Goal: Use online tool/utility: Use online tool/utility

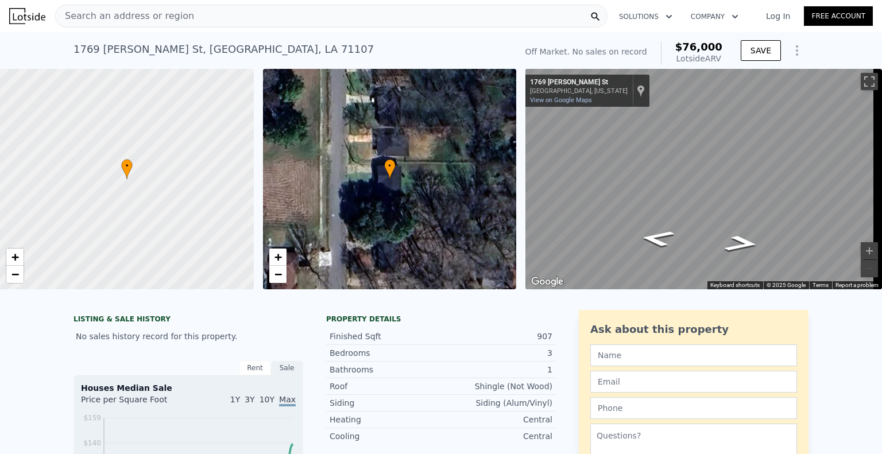
click at [778, 16] on link "Log In" at bounding box center [778, 15] width 52 height 11
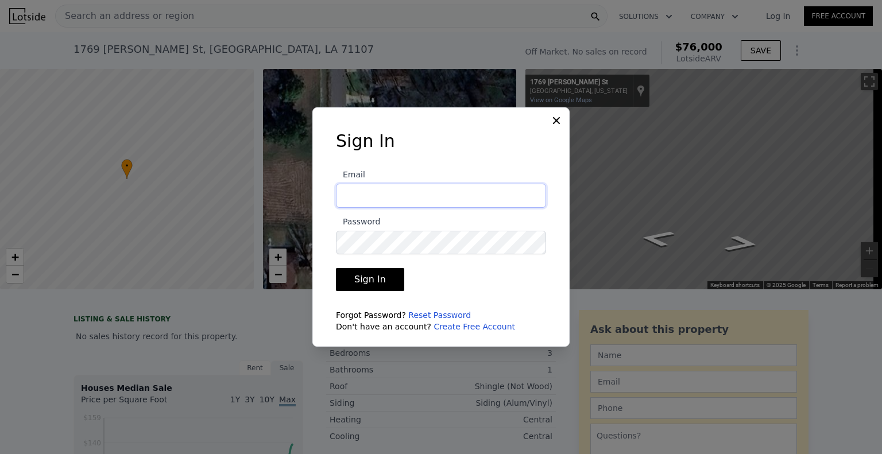
type input "[EMAIL_ADDRESS][DOMAIN_NAME]"
click at [368, 279] on button "Sign In" at bounding box center [370, 279] width 68 height 23
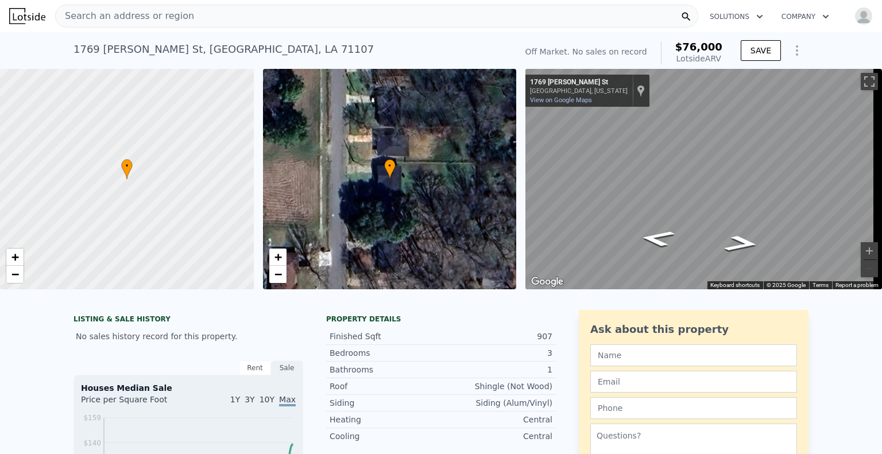
click at [790, 50] on icon "Show Options" at bounding box center [797, 51] width 14 height 14
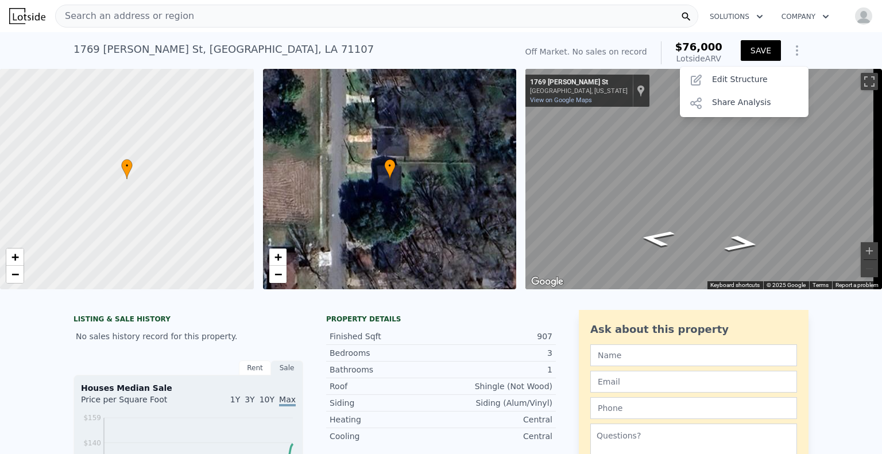
click at [764, 50] on button "SAVE" at bounding box center [761, 50] width 40 height 21
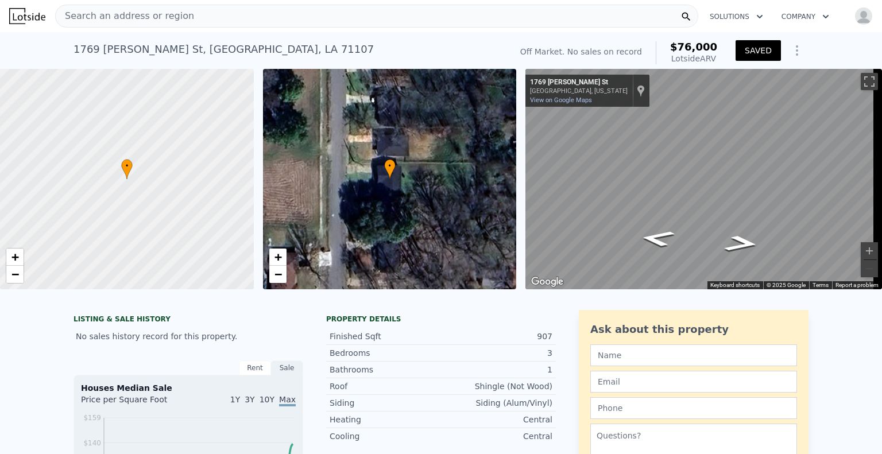
click at [793, 52] on icon "Show Options" at bounding box center [797, 51] width 14 height 14
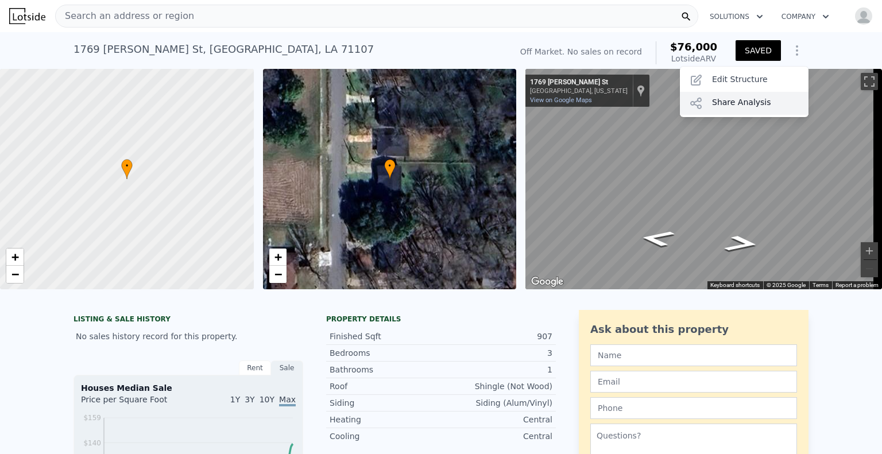
click at [753, 100] on div "Share Analysis" at bounding box center [744, 103] width 129 height 23
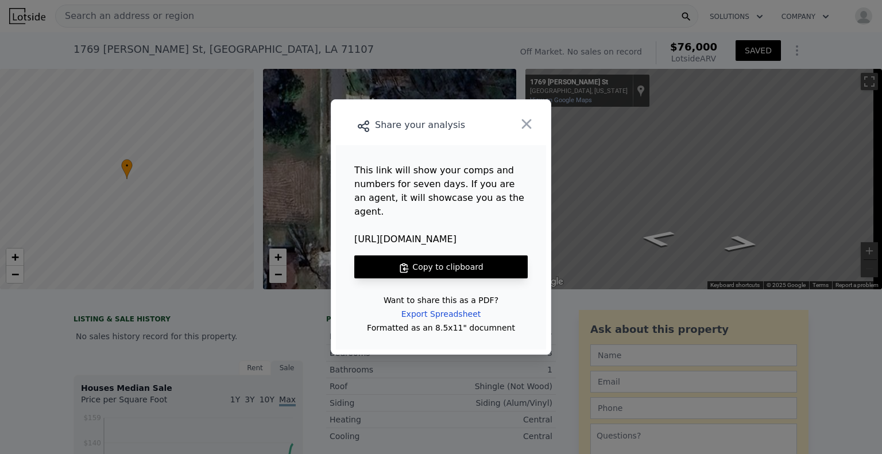
click at [452, 265] on button "Copy to clipboard" at bounding box center [440, 266] width 173 height 23
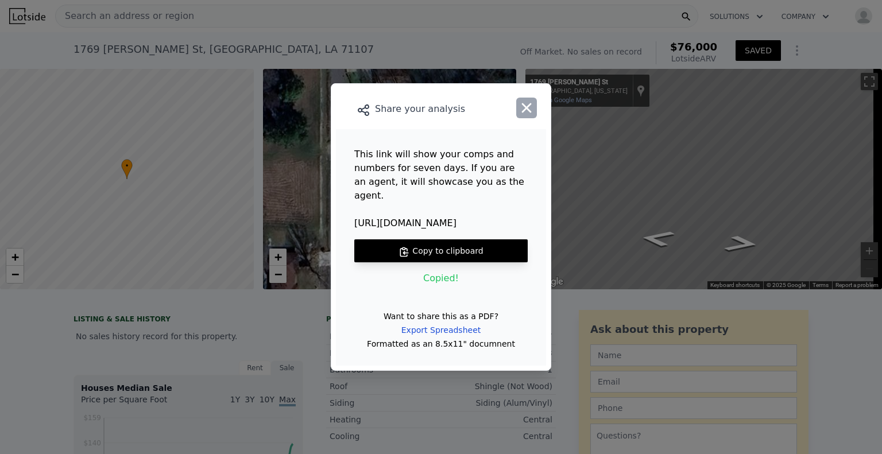
click at [530, 116] on icon "button" at bounding box center [526, 108] width 16 height 16
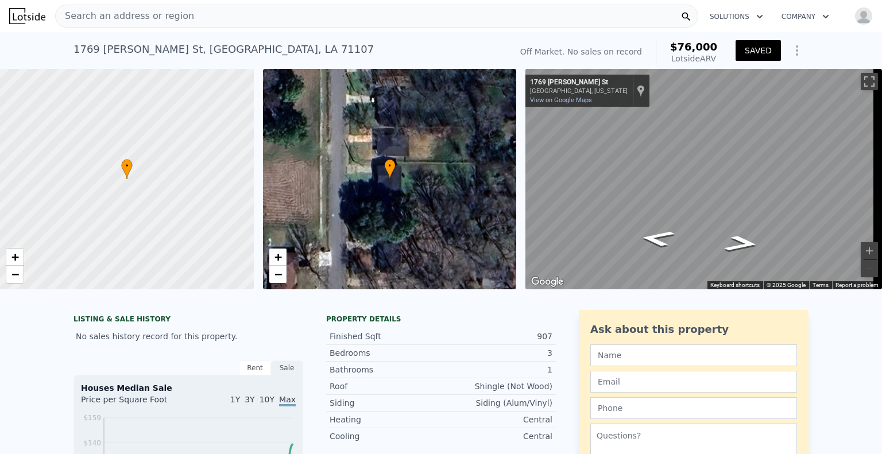
type input "6011.280000000001"
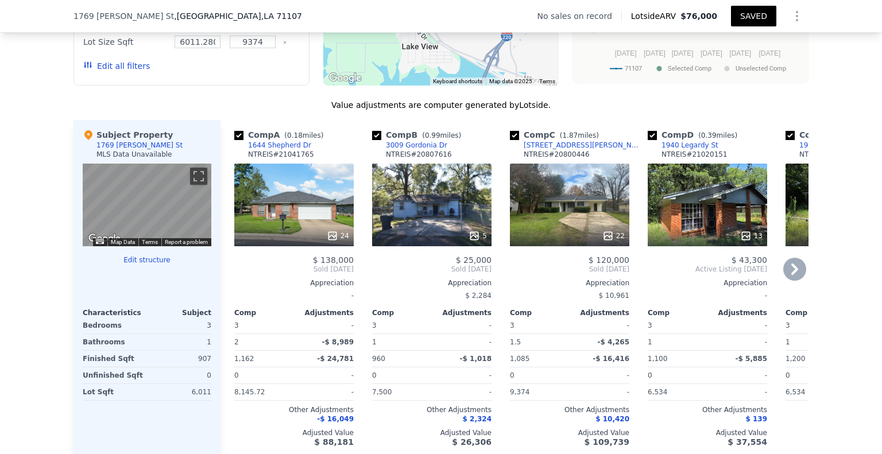
scroll to position [1029, 0]
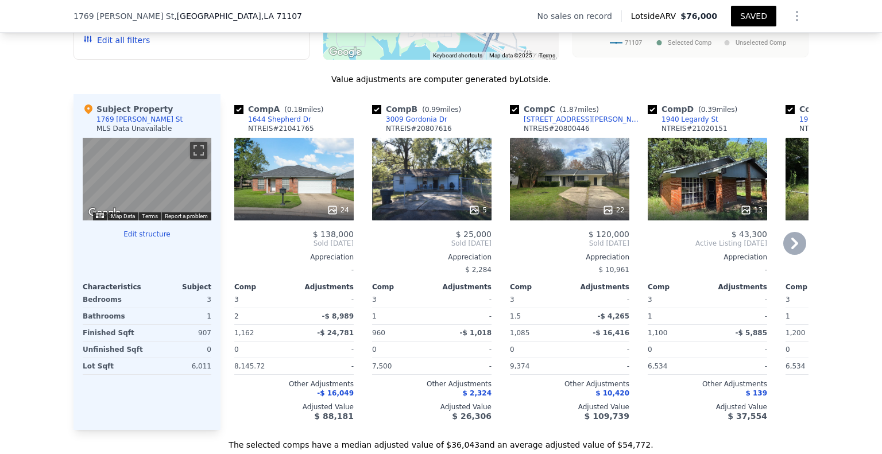
click at [783, 252] on icon at bounding box center [794, 243] width 23 height 23
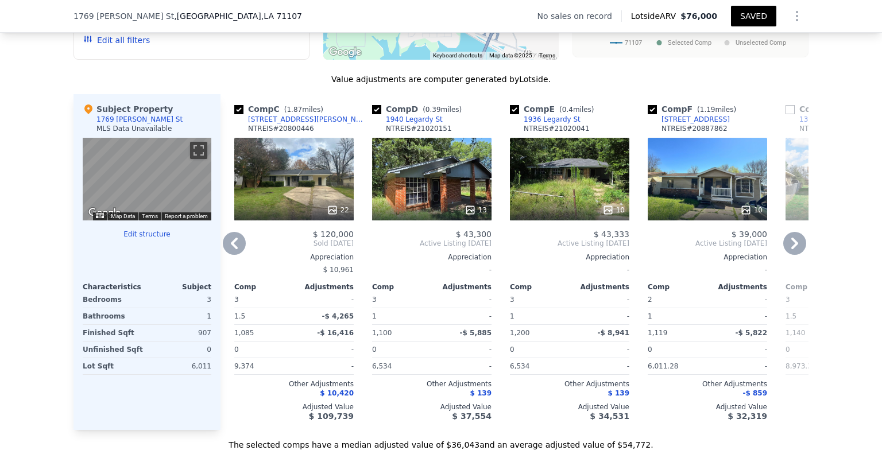
click at [785, 251] on icon at bounding box center [794, 243] width 23 height 23
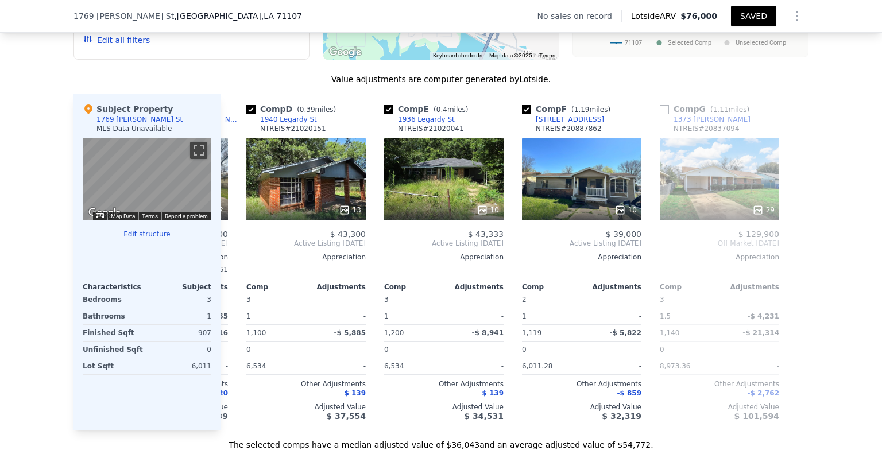
scroll to position [0, 404]
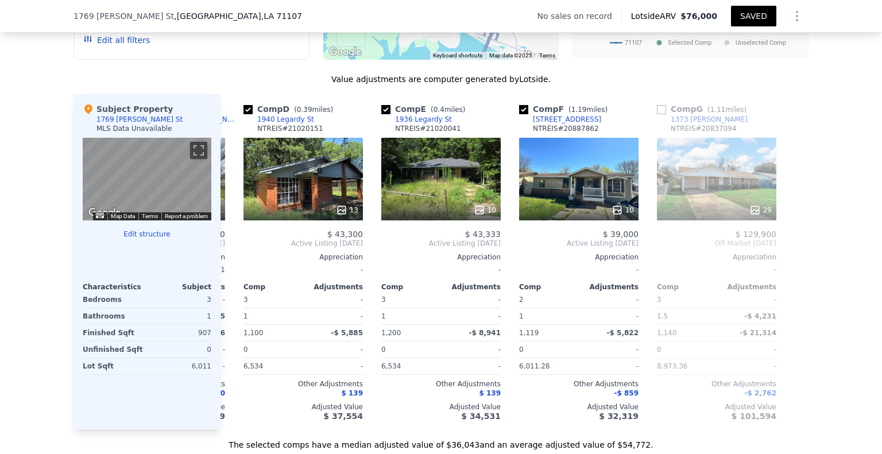
click at [790, 250] on div at bounding box center [799, 262] width 18 height 336
drag, startPoint x: 218, startPoint y: 249, endPoint x: 228, endPoint y: 250, distance: 11.0
click at [223, 250] on div "Comp A ( 0.18 miles) [STREET_ADDRESS] 24 $ 138,000 Sold [DATE] Appreciation - C…" at bounding box center [514, 262] width 588 height 336
click at [230, 250] on icon at bounding box center [234, 243] width 23 height 23
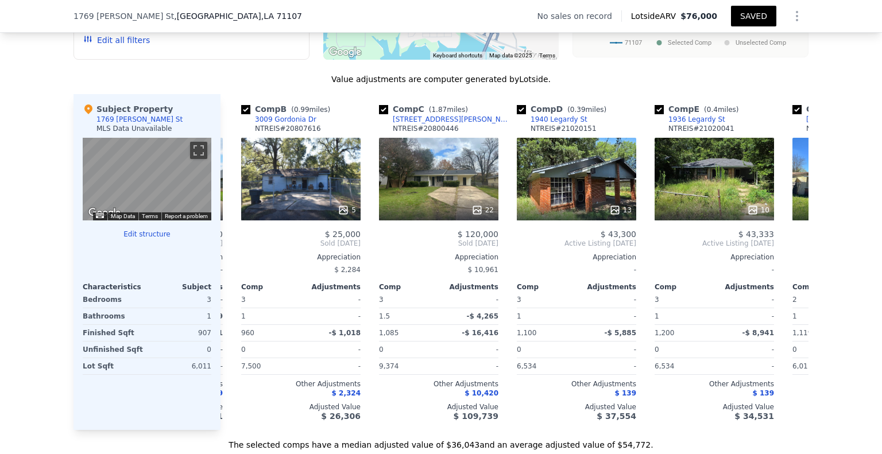
scroll to position [0, 129]
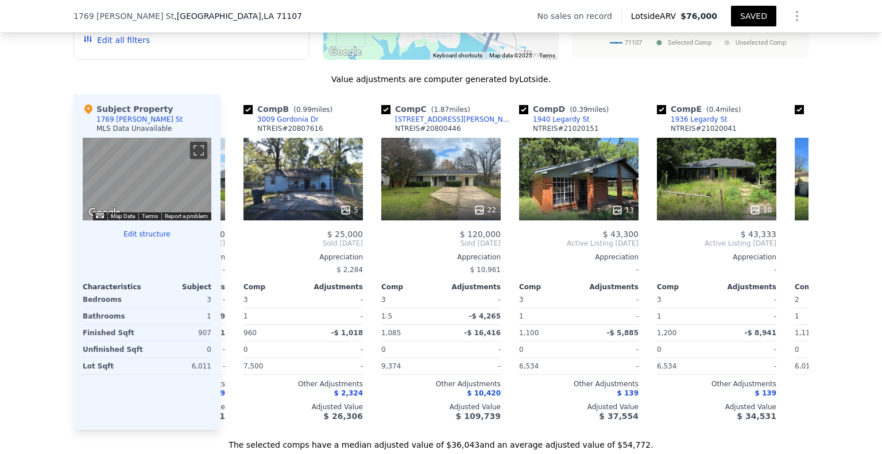
click at [232, 250] on div "Comp A ( 0.18 miles) [STREET_ADDRESS] 24 $ 138,000 Sold [DATE] Appreciation - C…" at bounding box center [514, 262] width 588 height 336
click at [232, 250] on icon at bounding box center [234, 243] width 23 height 23
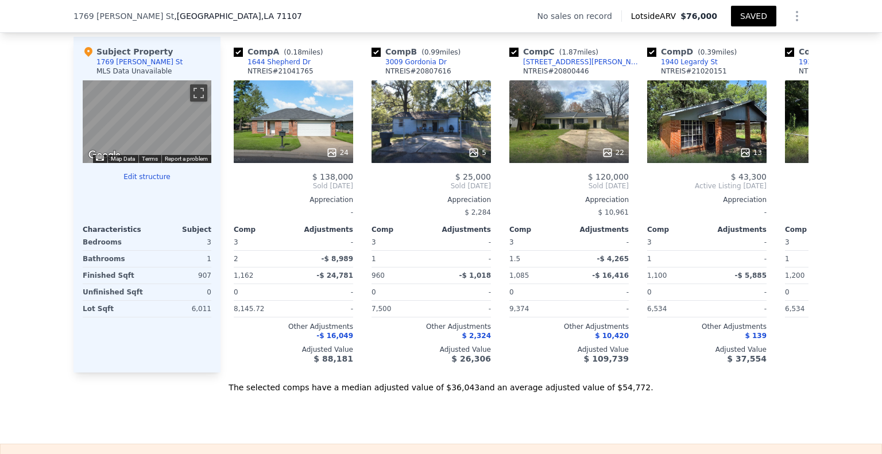
scroll to position [0, 0]
